Goal: Check status: Check status

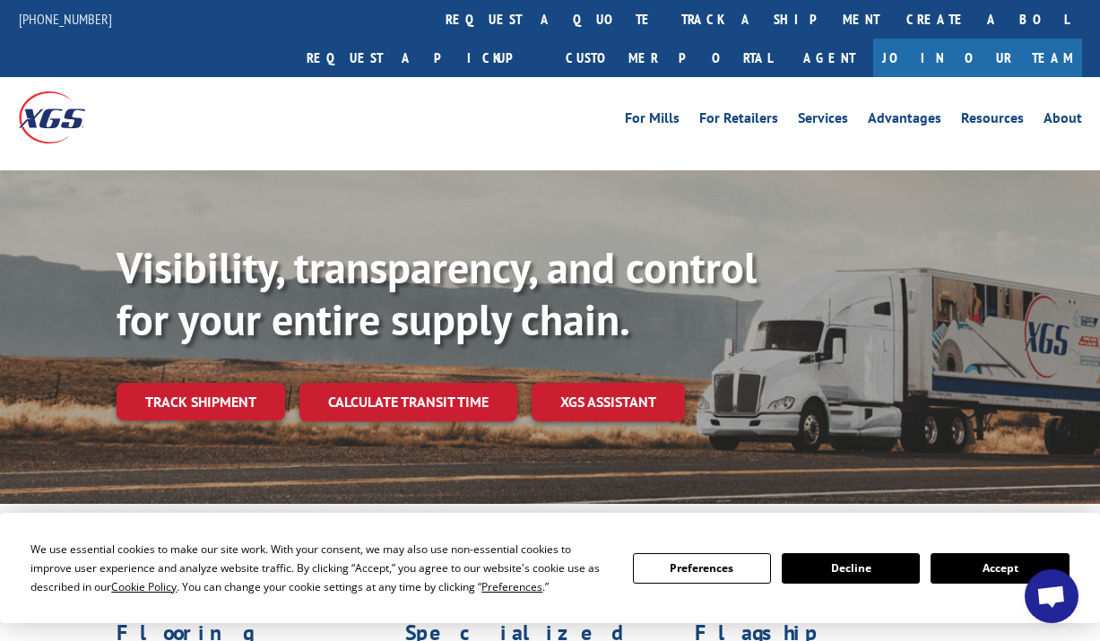
scroll to position [90, 0]
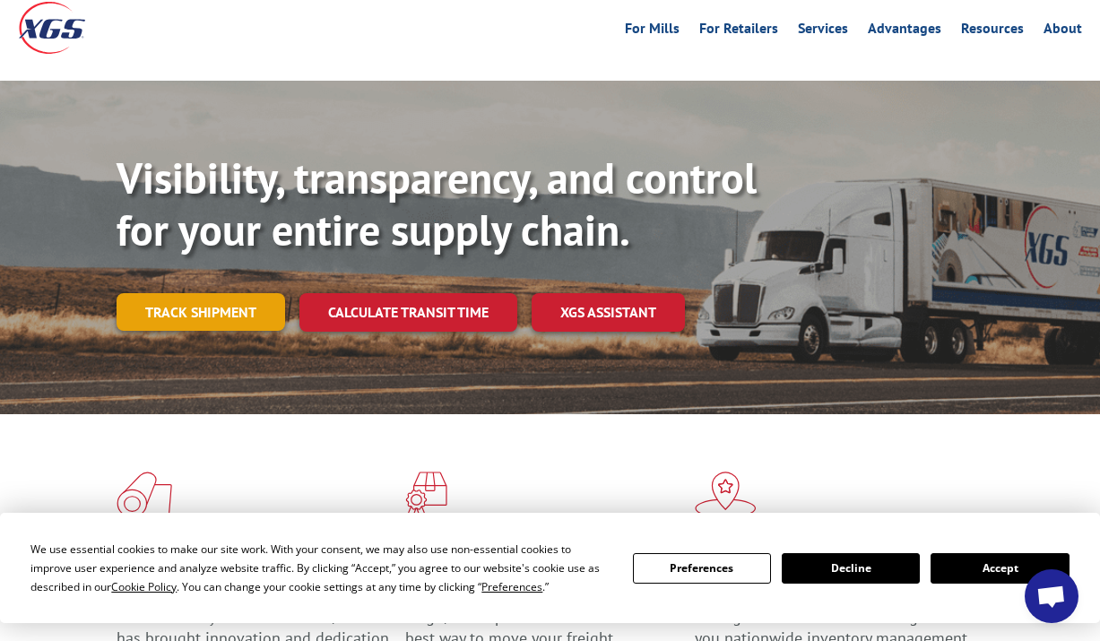
click at [257, 293] on link "Track shipment" at bounding box center [201, 312] width 169 height 38
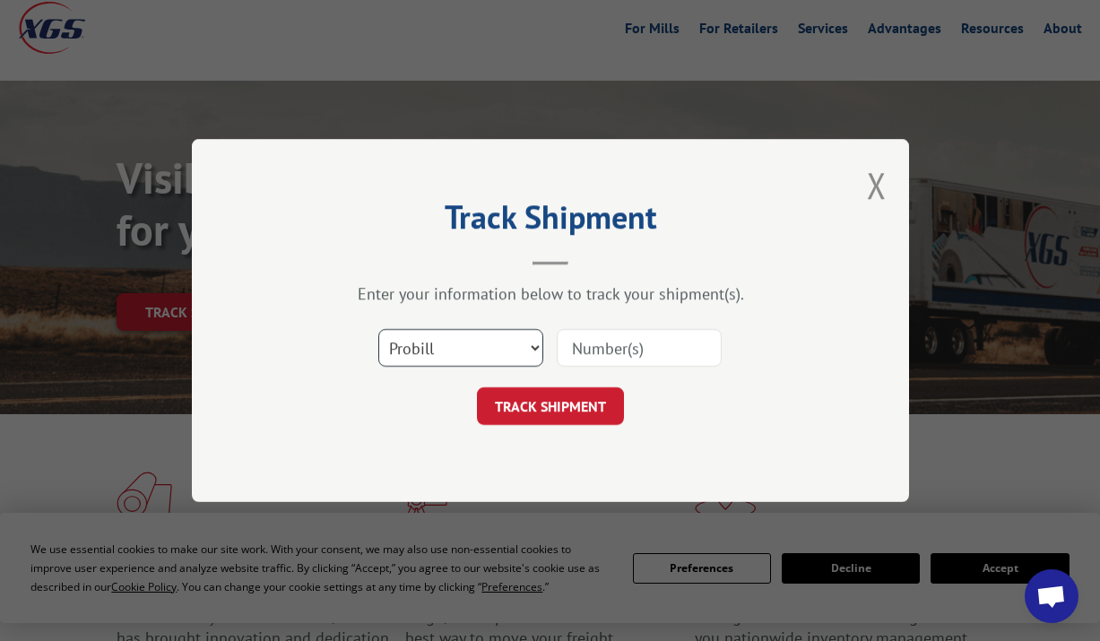
click at [436, 352] on select "Select category... Probill BOL PO" at bounding box center [460, 348] width 165 height 38
select select "po"
click at [378, 329] on select "Select category... Probill BOL PO" at bounding box center [460, 348] width 165 height 38
click at [649, 339] on input at bounding box center [639, 348] width 165 height 38
paste input "2556146"
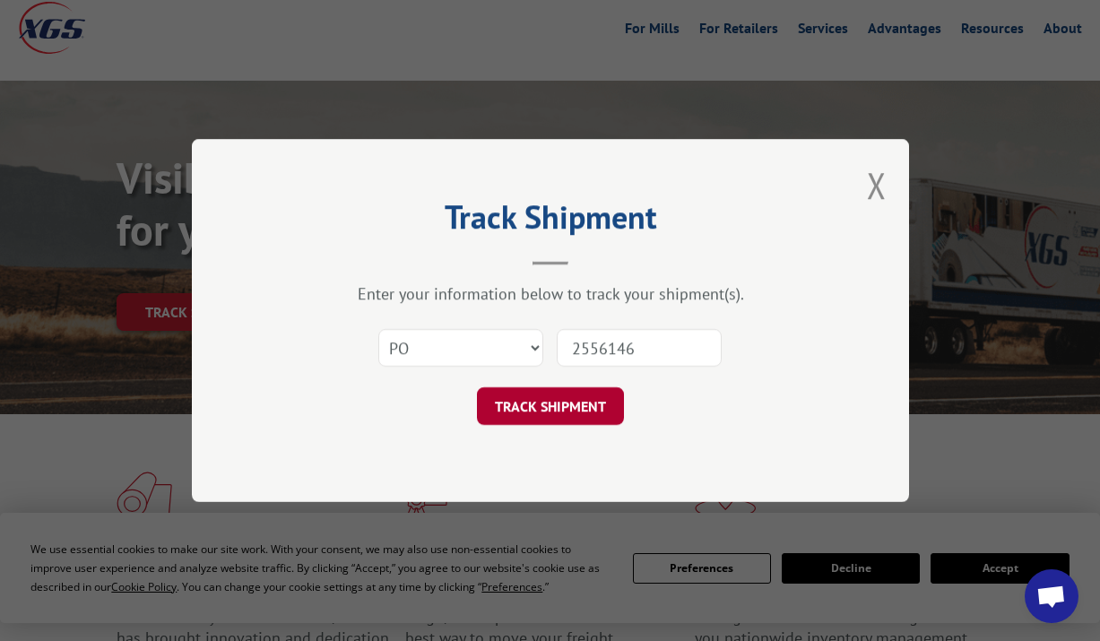
type input "2556146"
click at [605, 400] on button "TRACK SHIPMENT" at bounding box center [550, 406] width 147 height 38
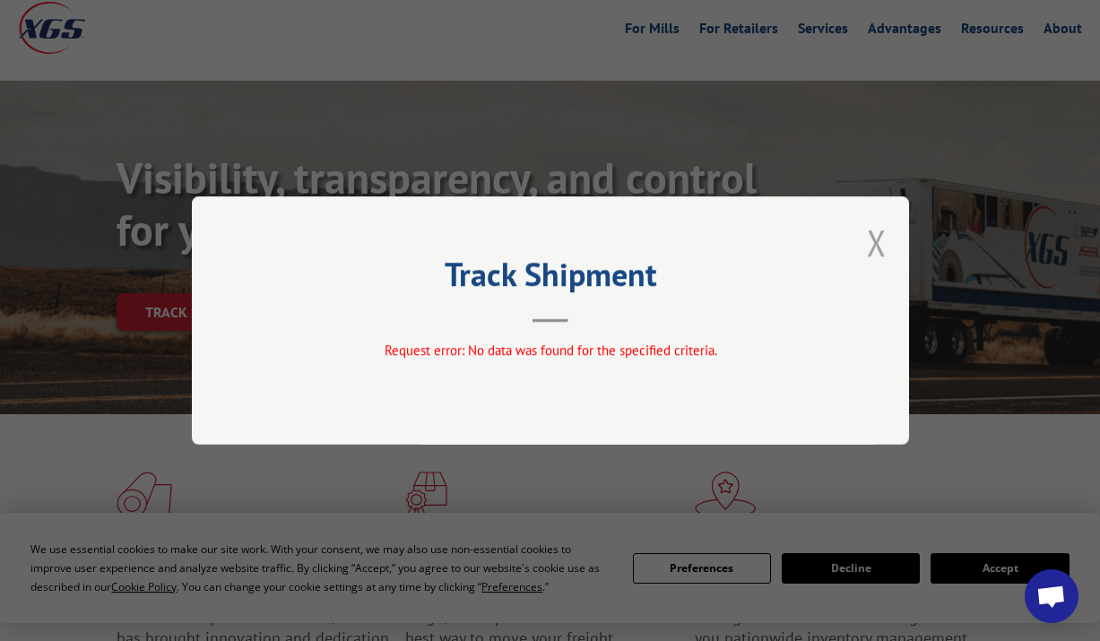
click at [882, 238] on button "Close modal" at bounding box center [877, 243] width 20 height 48
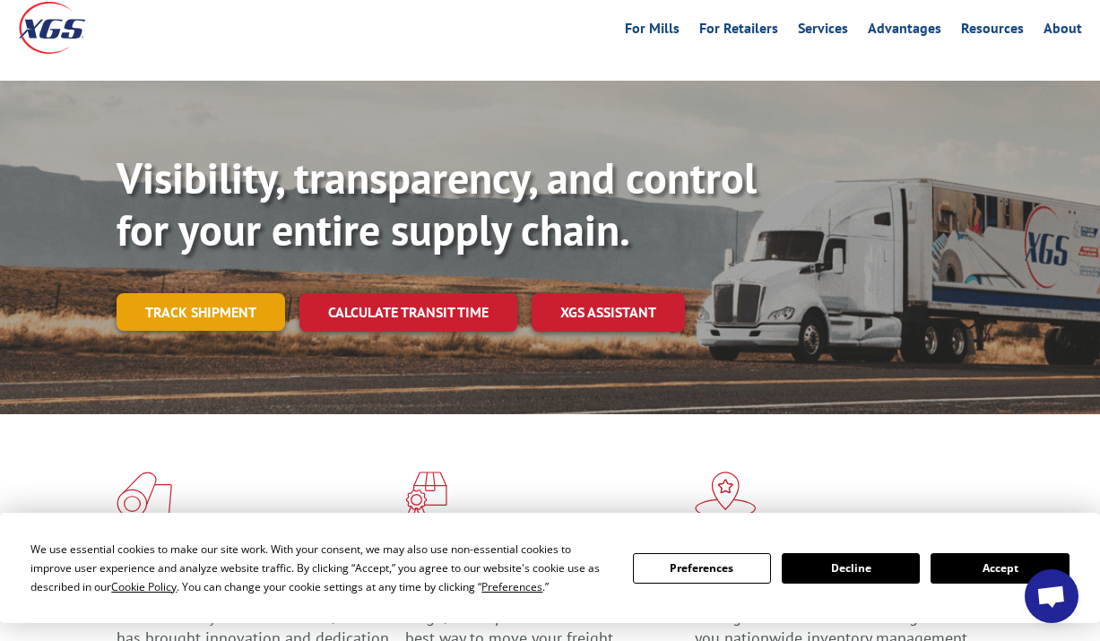
click at [242, 293] on link "Track shipment" at bounding box center [201, 312] width 169 height 38
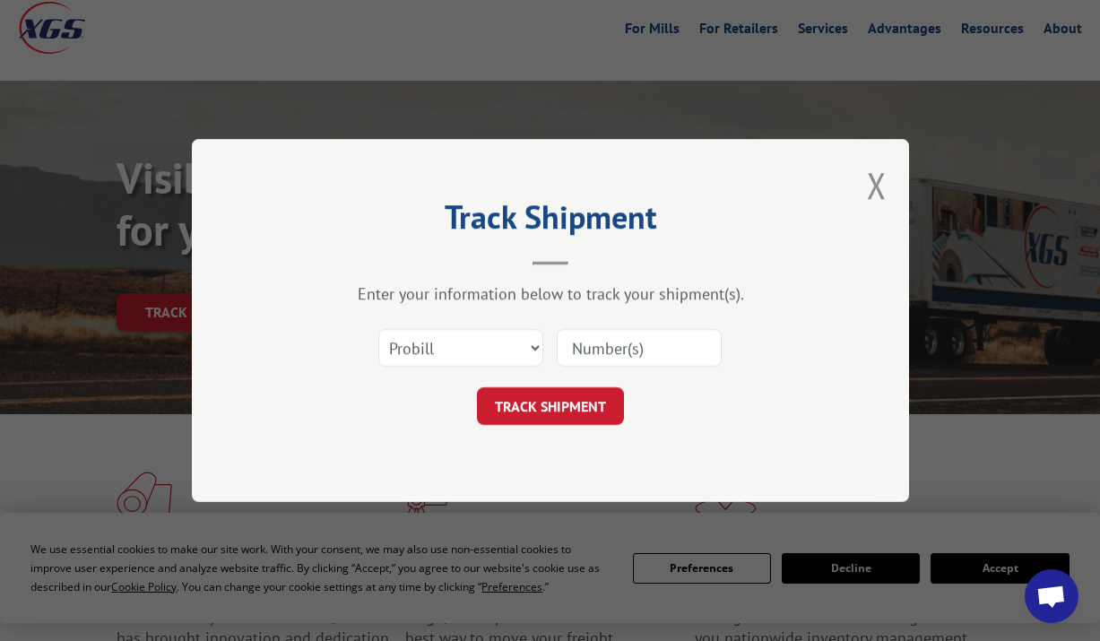
scroll to position [179, 0]
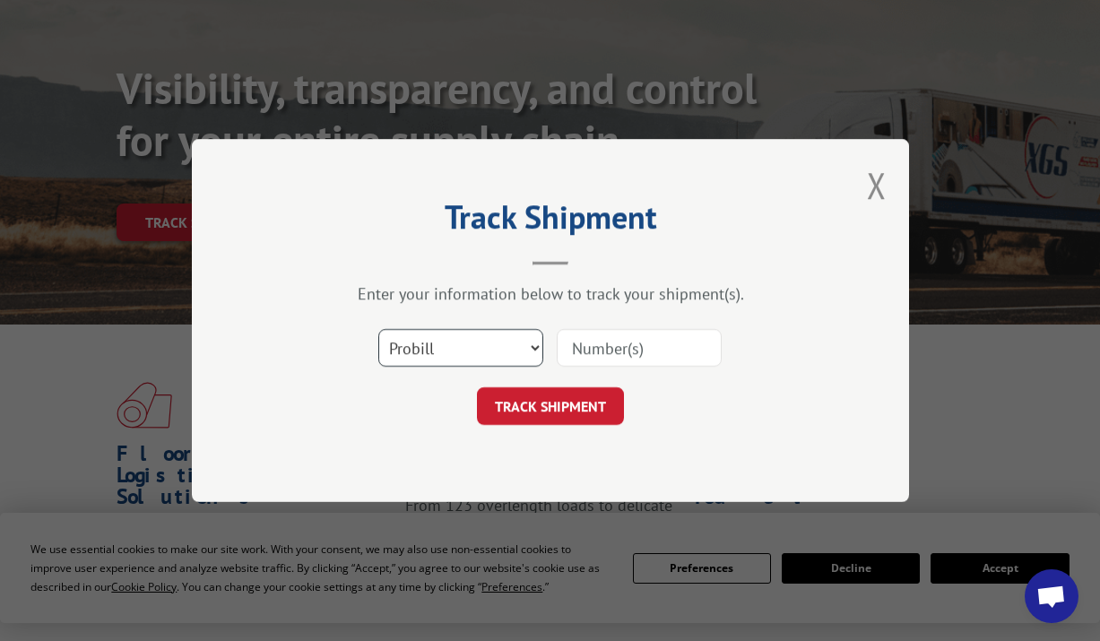
click at [478, 352] on select "Select category... Probill BOL PO" at bounding box center [460, 348] width 165 height 38
click at [472, 351] on select "Select category... Probill BOL PO" at bounding box center [460, 348] width 165 height 38
click at [605, 358] on input at bounding box center [639, 348] width 165 height 38
click at [464, 339] on select "Select category... Probill BOL PO" at bounding box center [460, 348] width 165 height 38
click at [633, 337] on input at bounding box center [639, 348] width 165 height 38
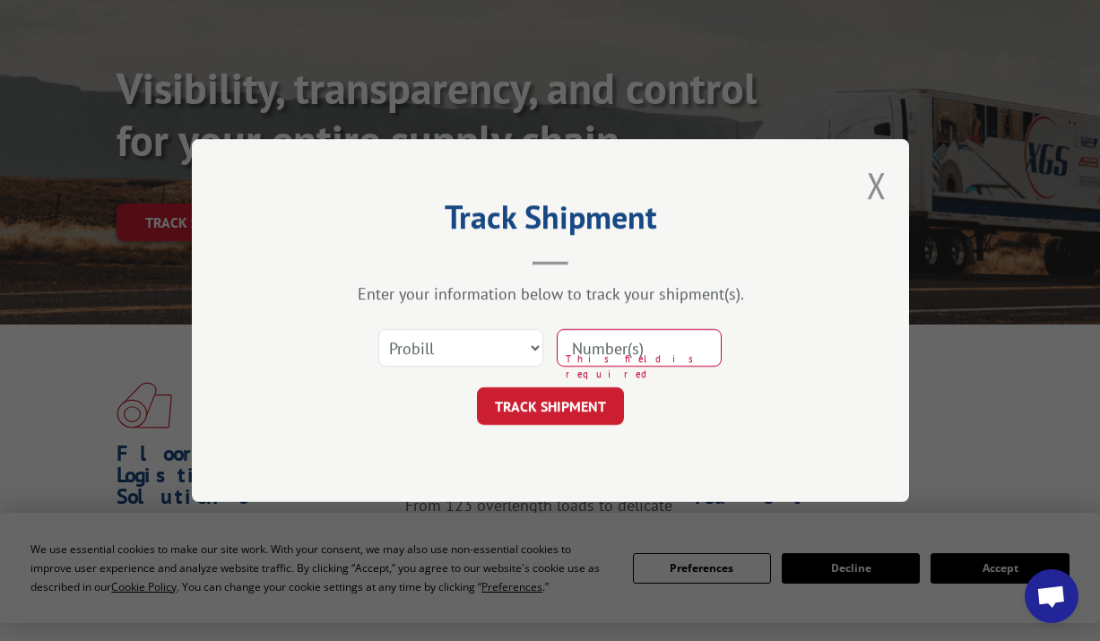
paste input "2556146"
type input "2556146"
click button "TRACK SHIPMENT" at bounding box center [550, 406] width 147 height 38
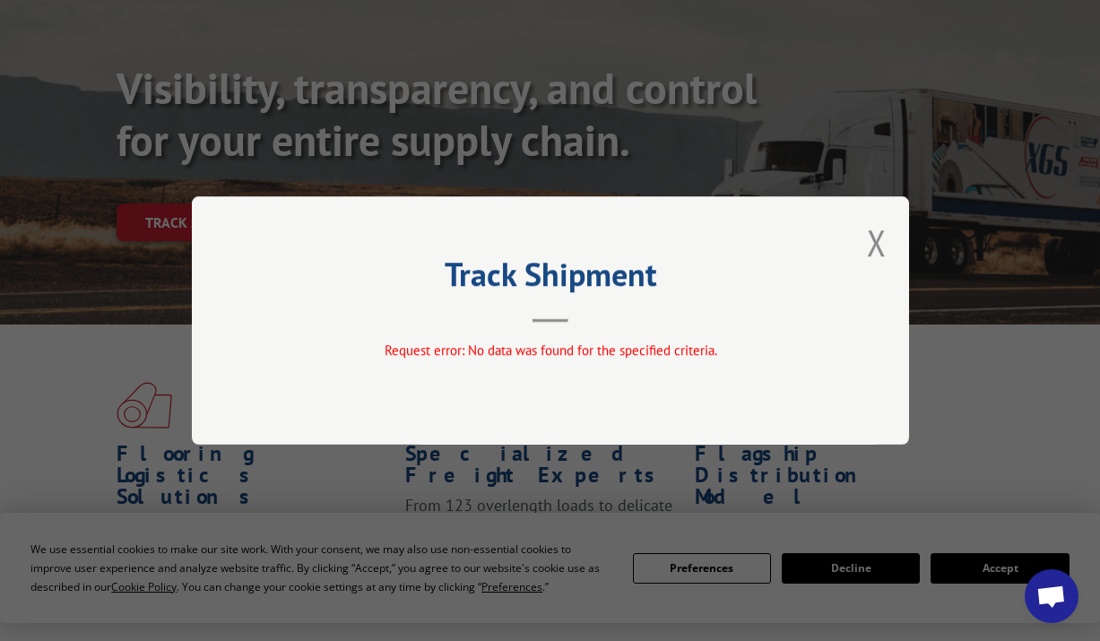
drag, startPoint x: 555, startPoint y: 357, endPoint x: 750, endPoint y: 305, distance: 202.2
click at [558, 358] on span "Request error: No data was found for the specified criteria." at bounding box center [550, 350] width 333 height 17
click at [881, 230] on button "Close modal" at bounding box center [877, 243] width 20 height 48
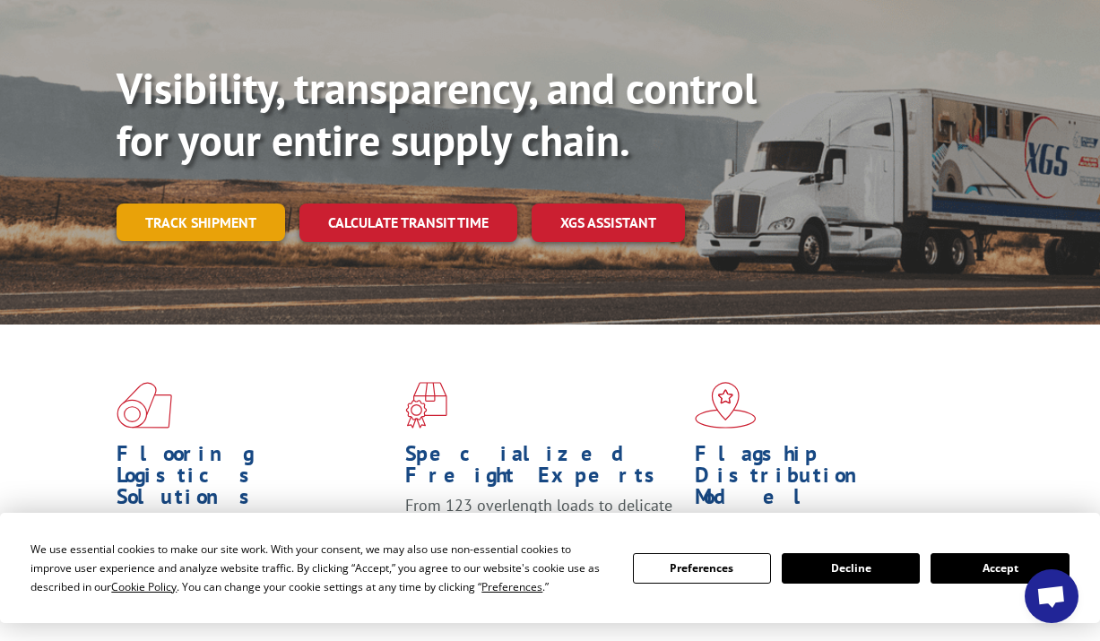
click at [249, 203] on link "Track shipment" at bounding box center [201, 222] width 169 height 38
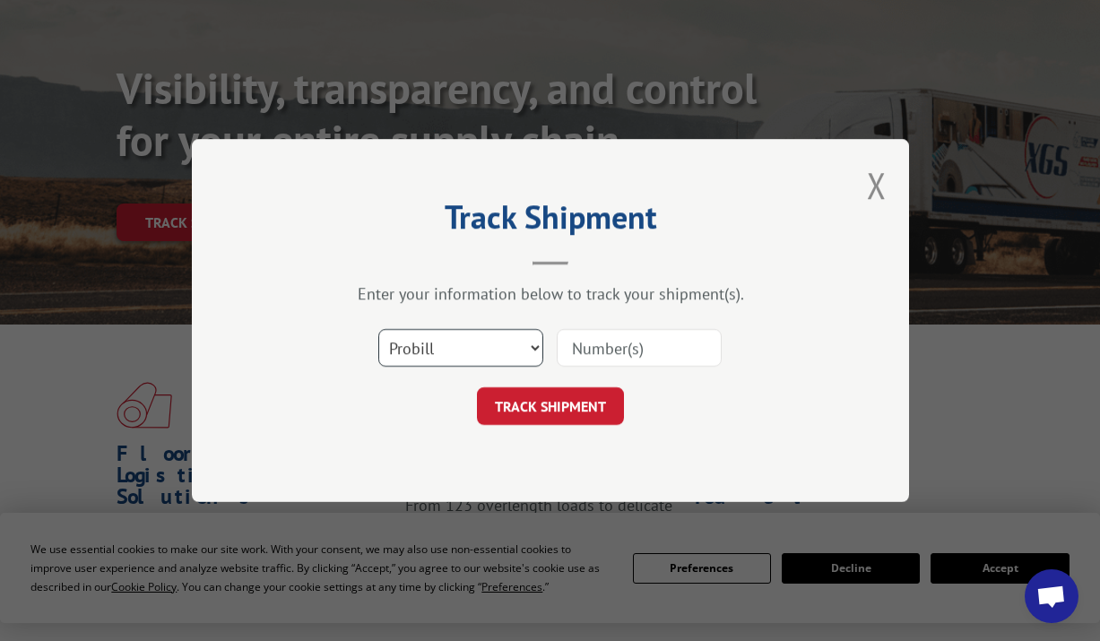
drag, startPoint x: 390, startPoint y: 347, endPoint x: 406, endPoint y: 351, distance: 16.5
click at [390, 347] on select "Select category... Probill BOL PO" at bounding box center [460, 348] width 165 height 38
select select "bol"
click at [378, 329] on select "Select category... Probill BOL PO" at bounding box center [460, 348] width 165 height 38
click at [614, 345] on input at bounding box center [639, 348] width 165 height 38
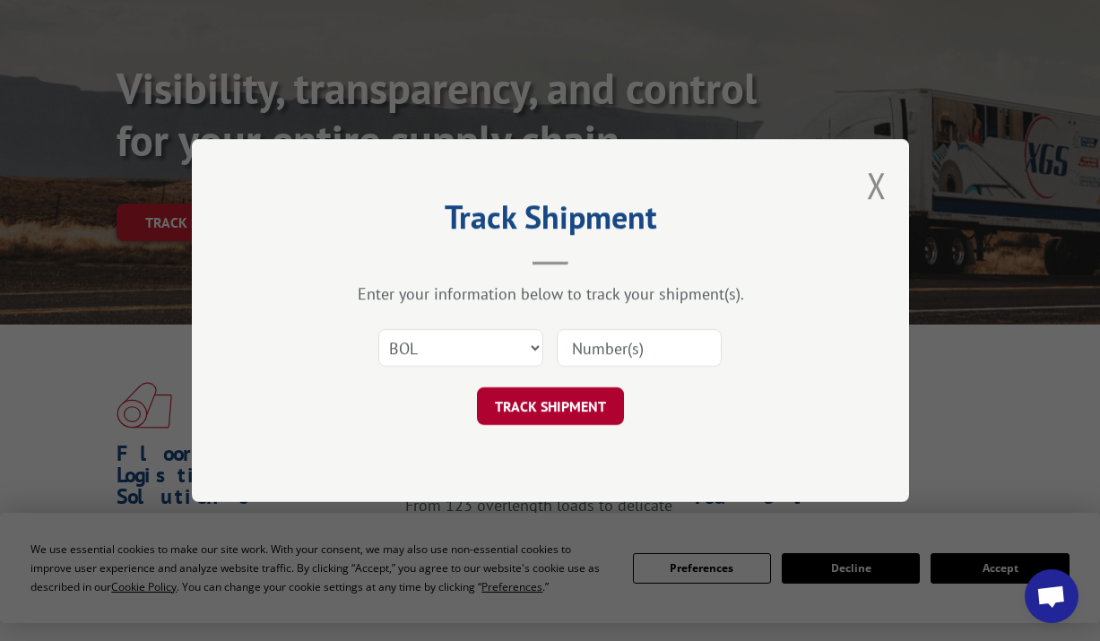
paste input "2556146"
type input "2556146"
click at [556, 410] on button "TRACK SHIPMENT" at bounding box center [550, 406] width 147 height 38
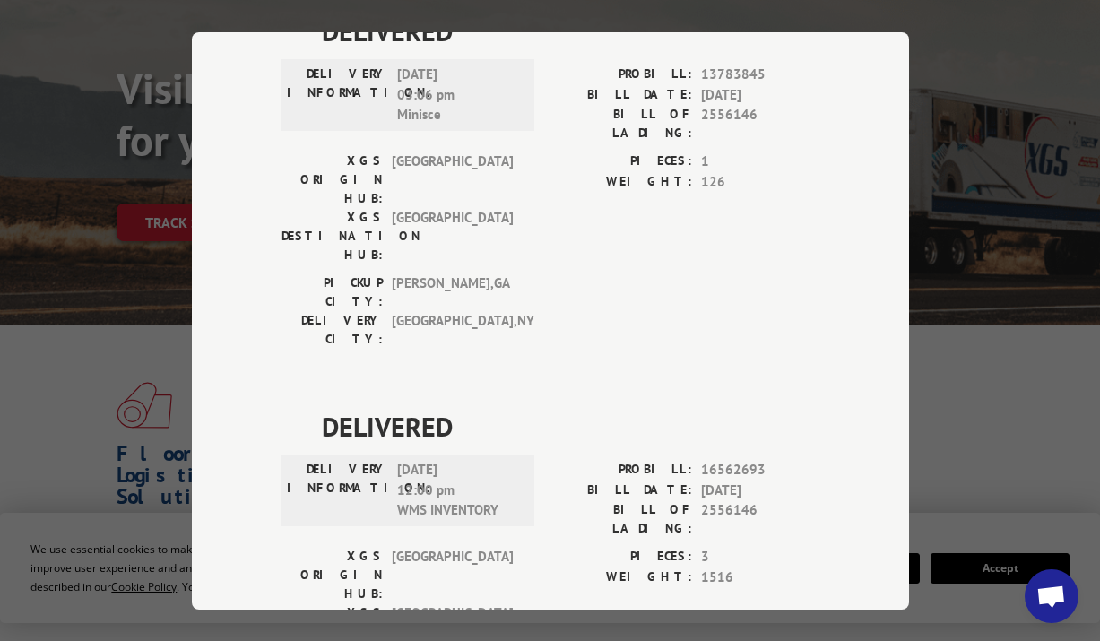
scroll to position [0, 0]
